Goal: Browse casually

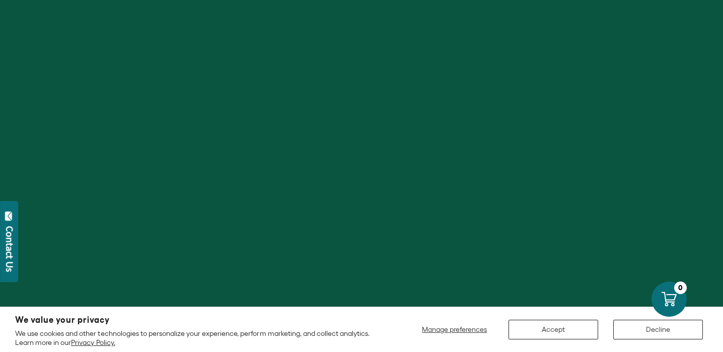
click at [644, 335] on button "Decline" at bounding box center [658, 330] width 90 height 20
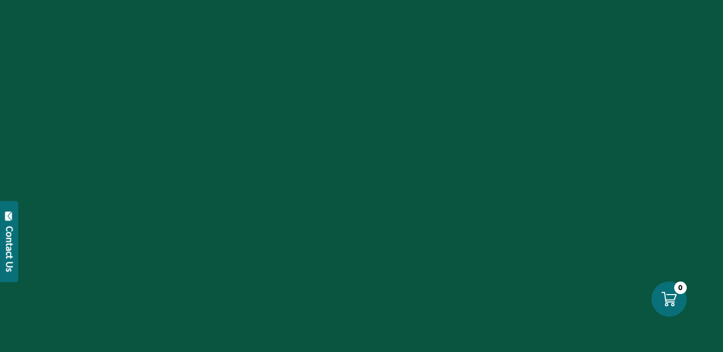
scroll to position [132, 0]
